Goal: Task Accomplishment & Management: Manage account settings

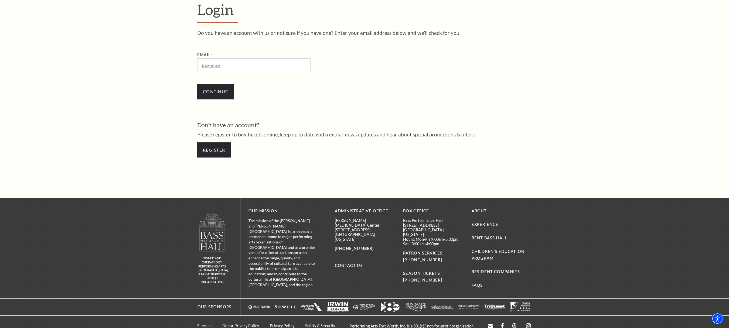
scroll to position [133, 0]
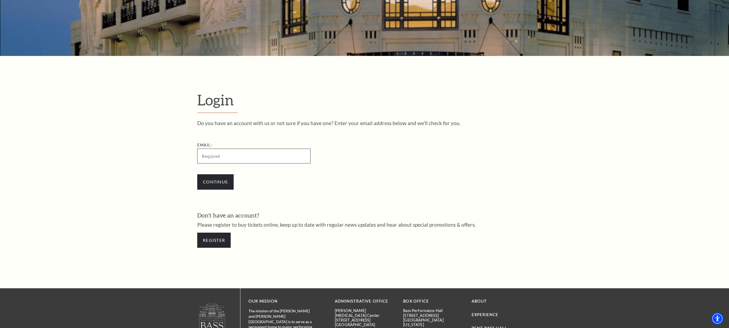
click at [214, 160] on input "Email:" at bounding box center [253, 155] width 113 height 15
paste input "[EMAIL_ADDRESS][DOMAIN_NAME]"
type input "[EMAIL_ADDRESS][DOMAIN_NAME]"
click at [197, 174] on input "Continue" at bounding box center [215, 181] width 36 height 15
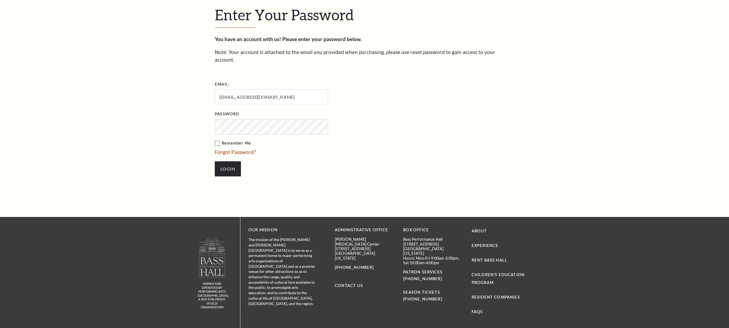
scroll to position [229, 0]
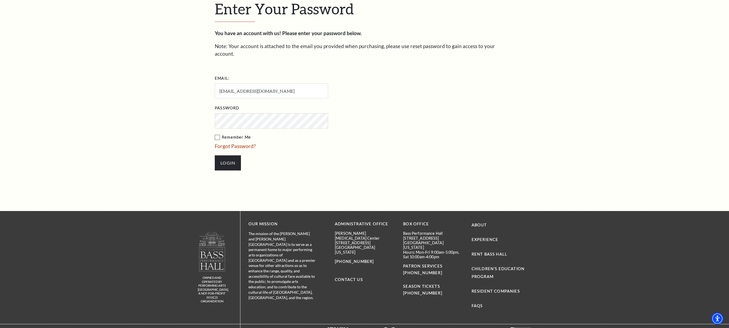
click at [215, 155] on input "Login" at bounding box center [228, 162] width 26 height 15
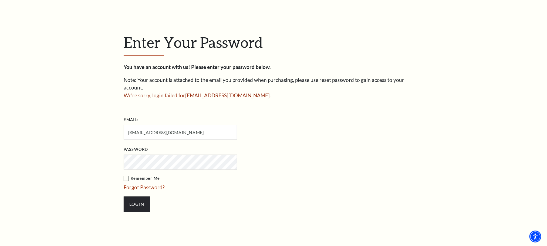
scroll to position [187, 0]
